Goal: Information Seeking & Learning: Learn about a topic

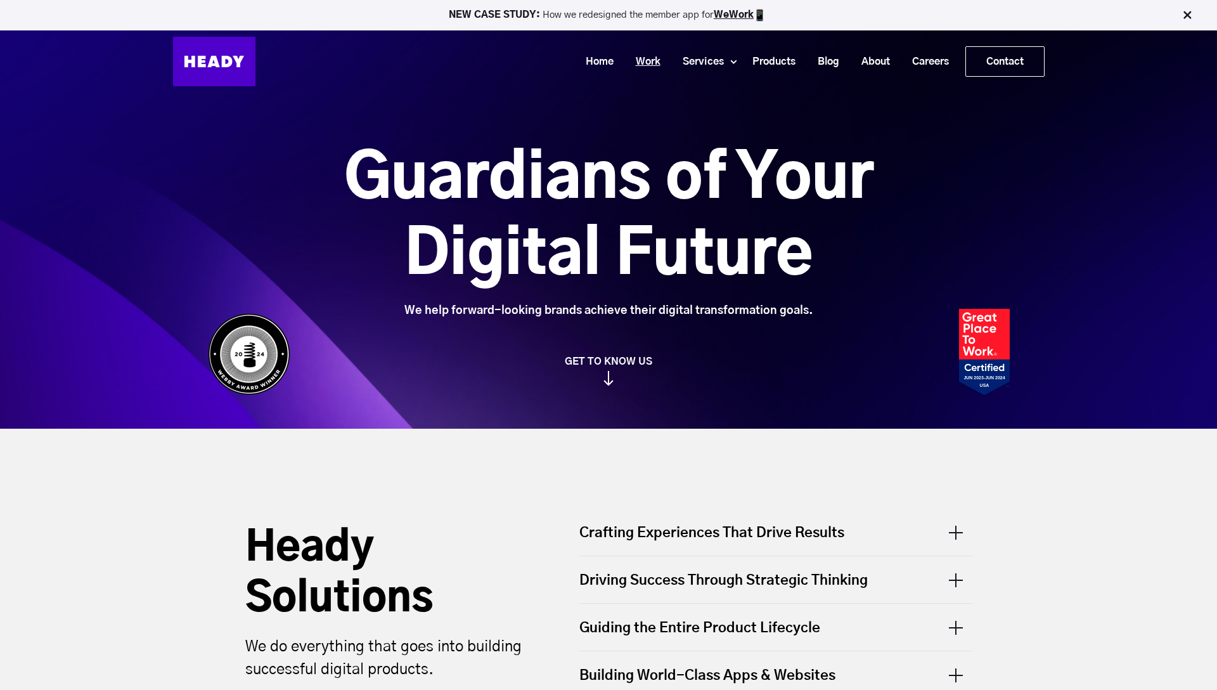
click at [648, 55] on link "Work" at bounding box center [643, 61] width 47 height 23
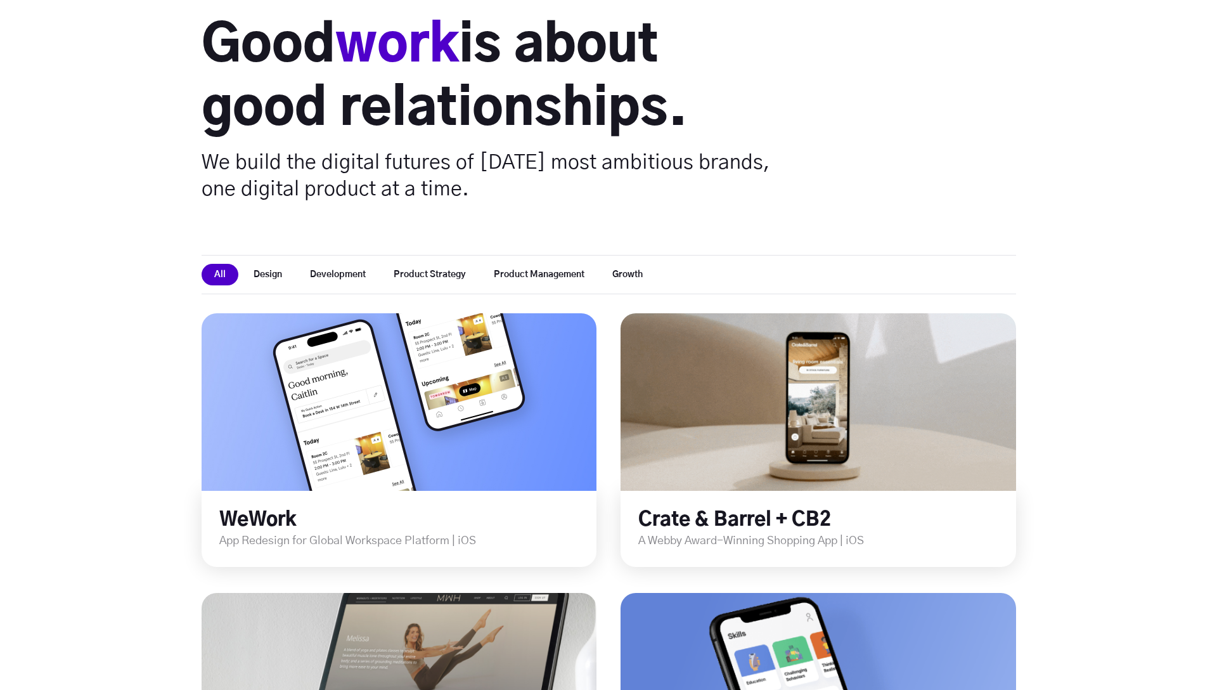
scroll to position [148, 0]
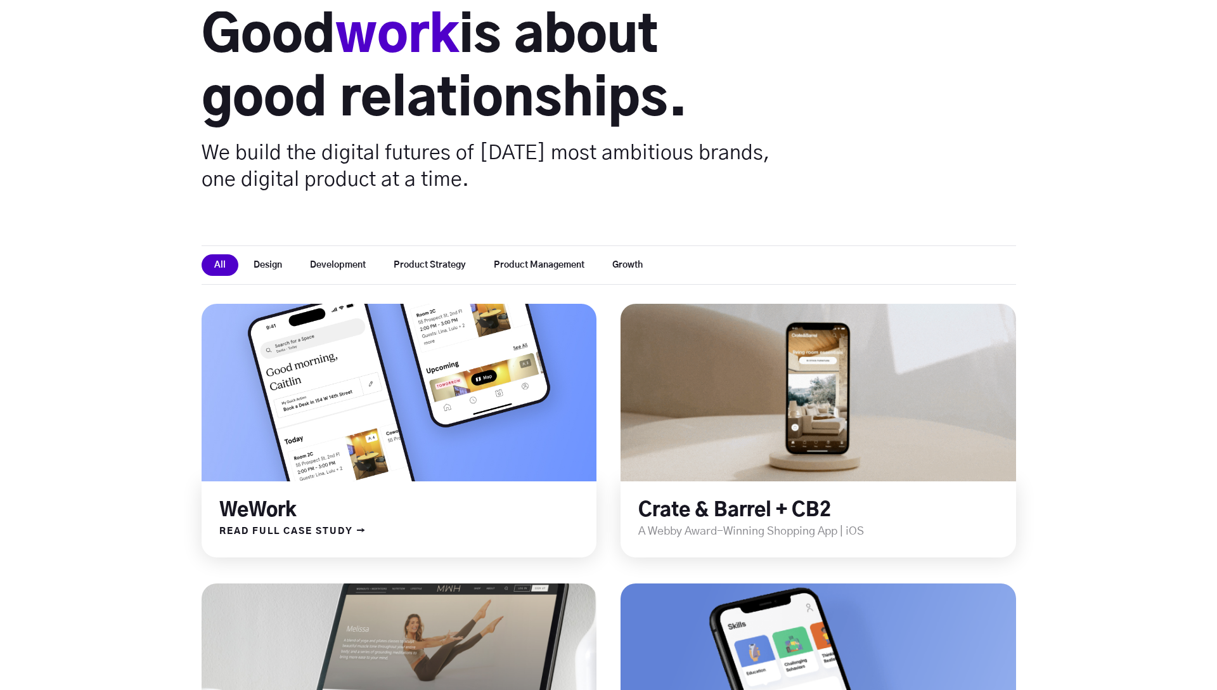
click at [508, 427] on link at bounding box center [399, 392] width 474 height 213
